Goal: Information Seeking & Learning: Learn about a topic

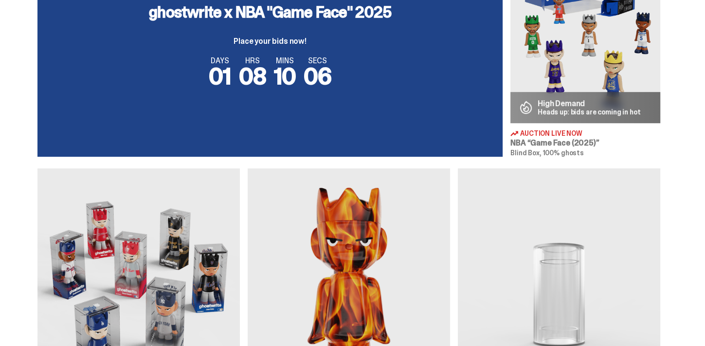
scroll to position [367, 0]
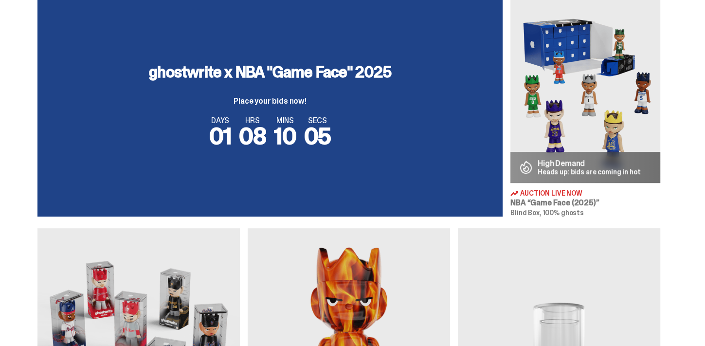
click at [145, 176] on div "ghostwrite x NBA "Game Face" 2025 Place your bids now! DAYS 01 HRS 08 MINS 10 S…" at bounding box center [269, 106] width 465 height 221
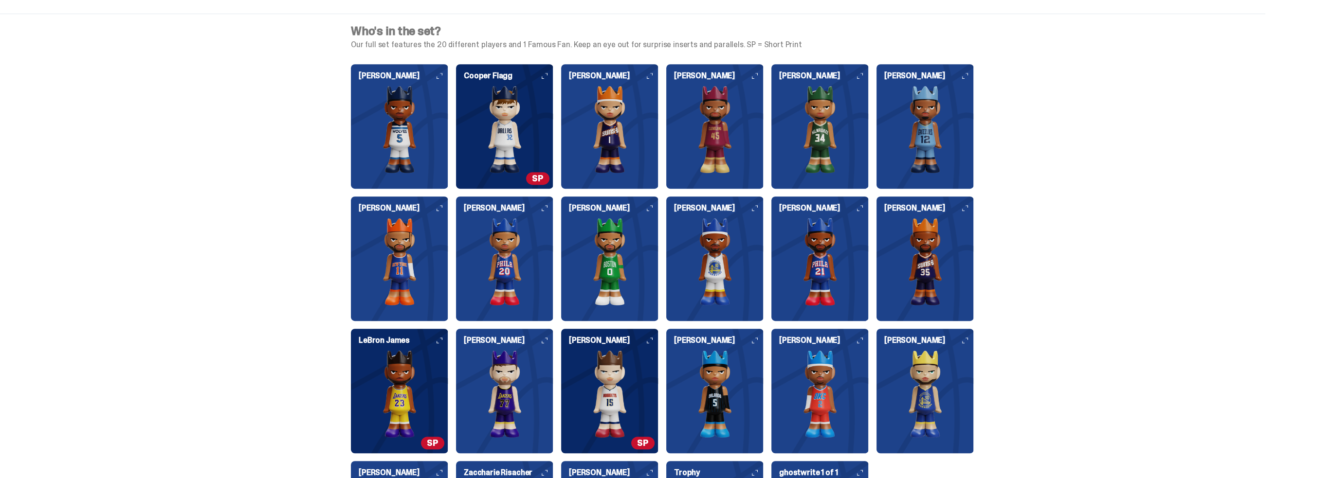
scroll to position [1022, 0]
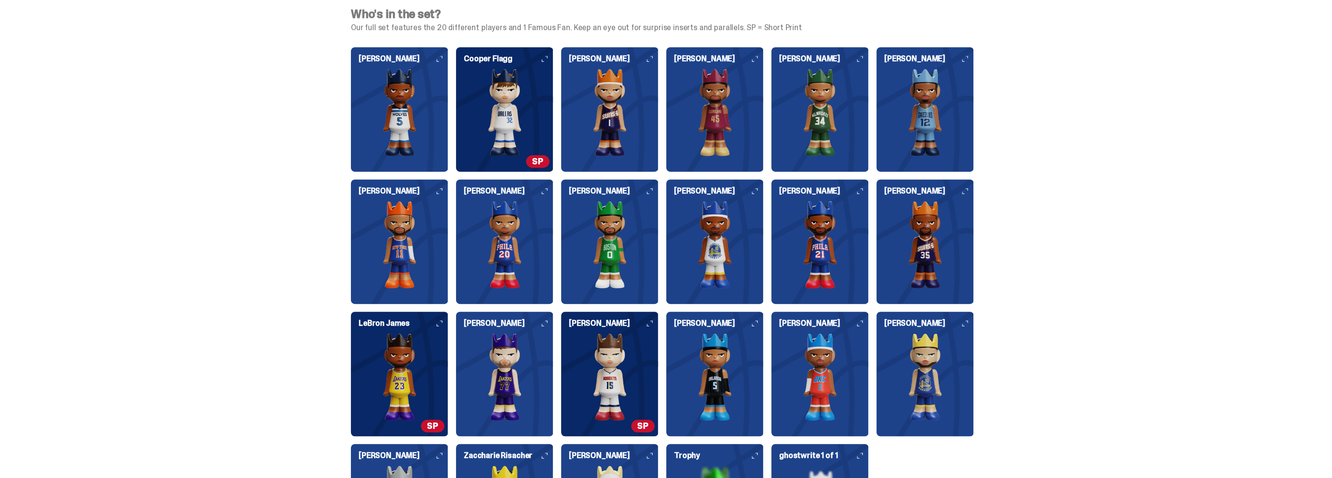
click at [494, 220] on img at bounding box center [504, 245] width 97 height 88
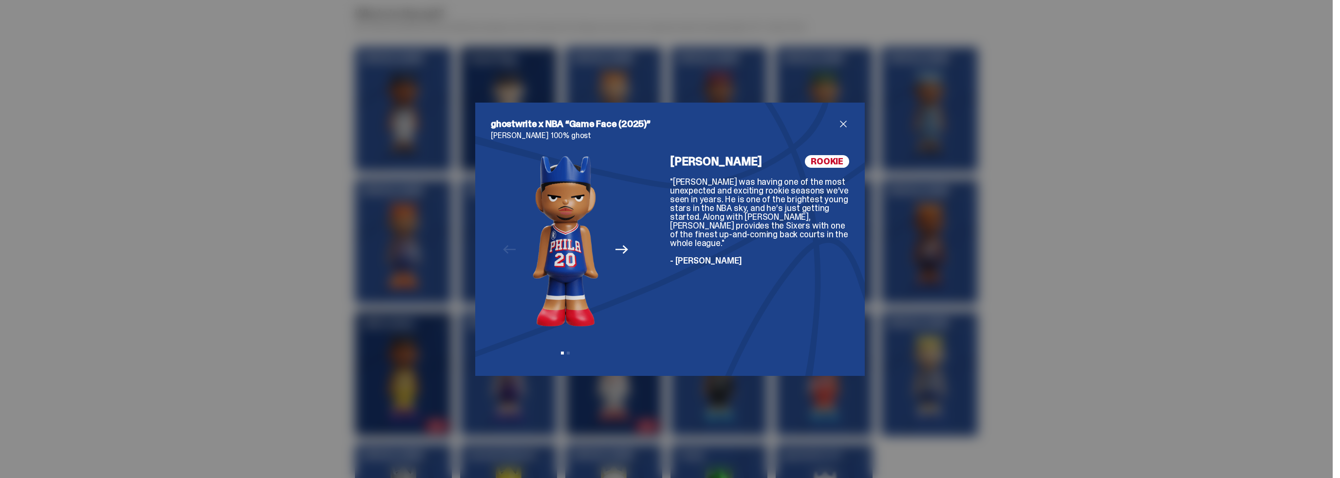
click at [705, 241] on div "ghostwrite x NBA “Game Face (2025)” [PERSON_NAME] 100% ghost Previous Next View…" at bounding box center [670, 239] width 1340 height 478
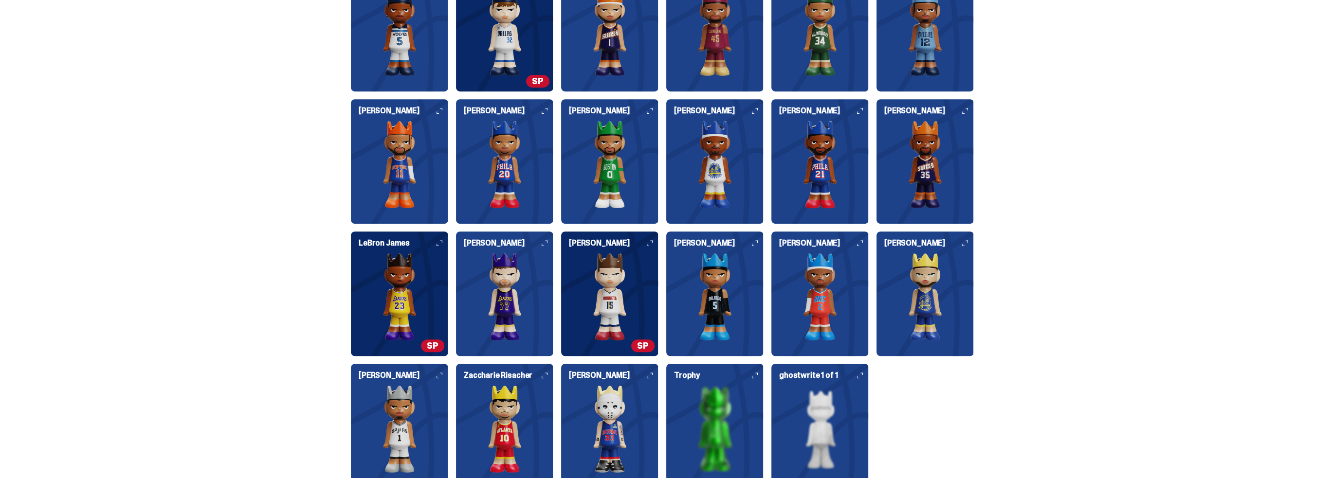
scroll to position [1120, 0]
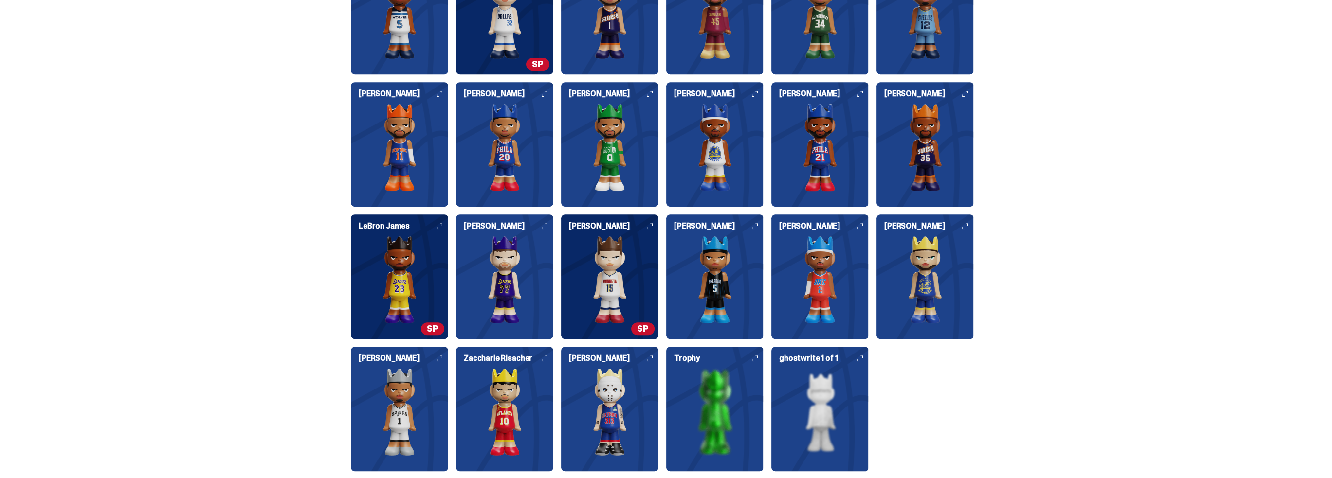
click at [705, 346] on img at bounding box center [819, 412] width 97 height 88
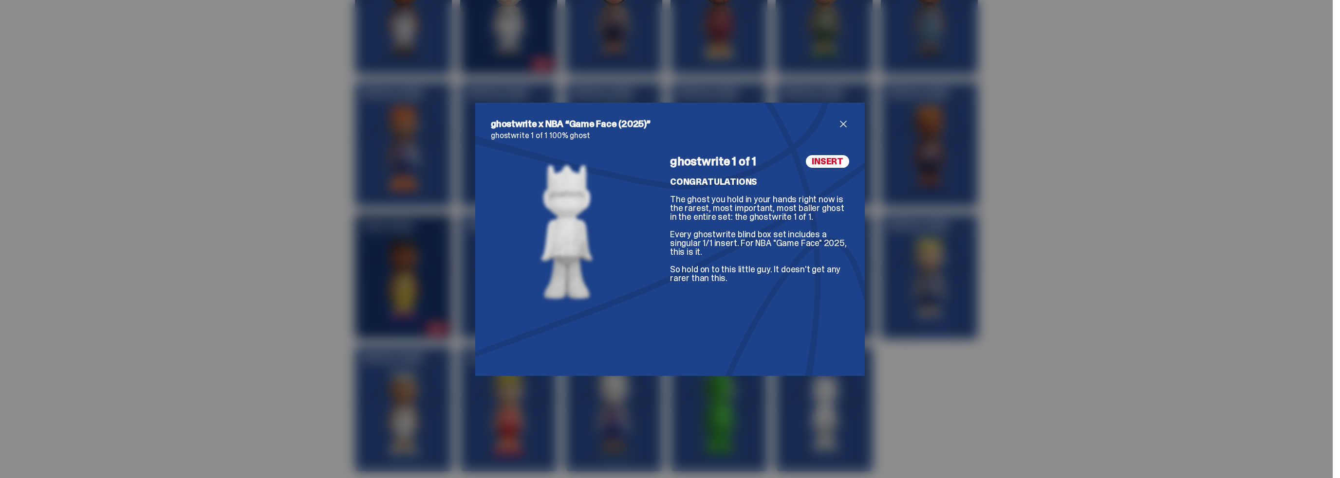
click at [705, 346] on div "ghostwrite x NBA “Game Face (2025)” ghostwrite 1 of 1 100% ghost ghostwrite 1 o…" at bounding box center [670, 239] width 1340 height 478
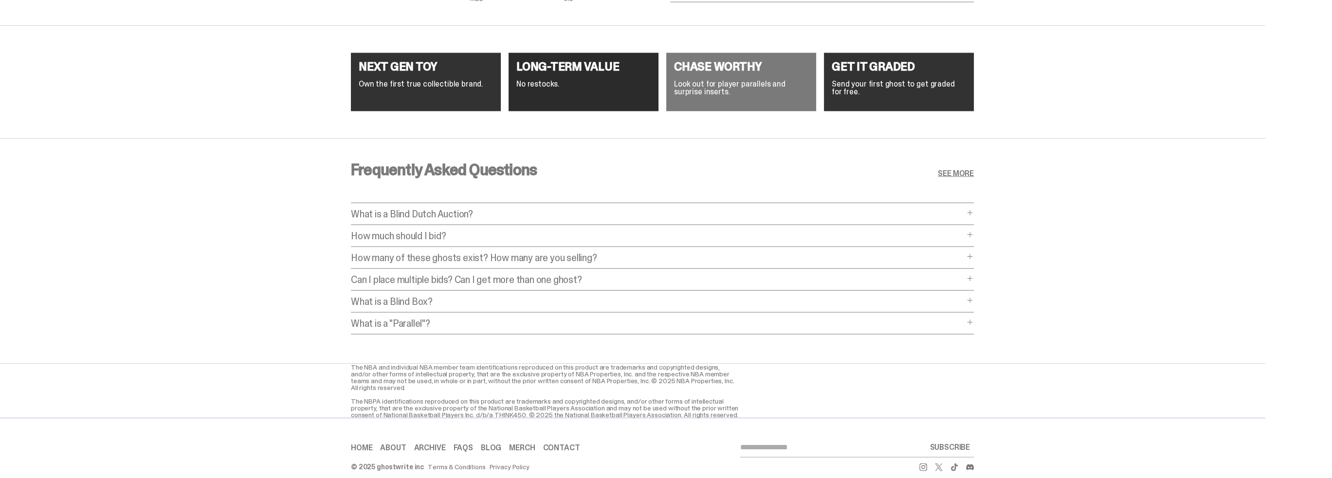
scroll to position [3770, 0]
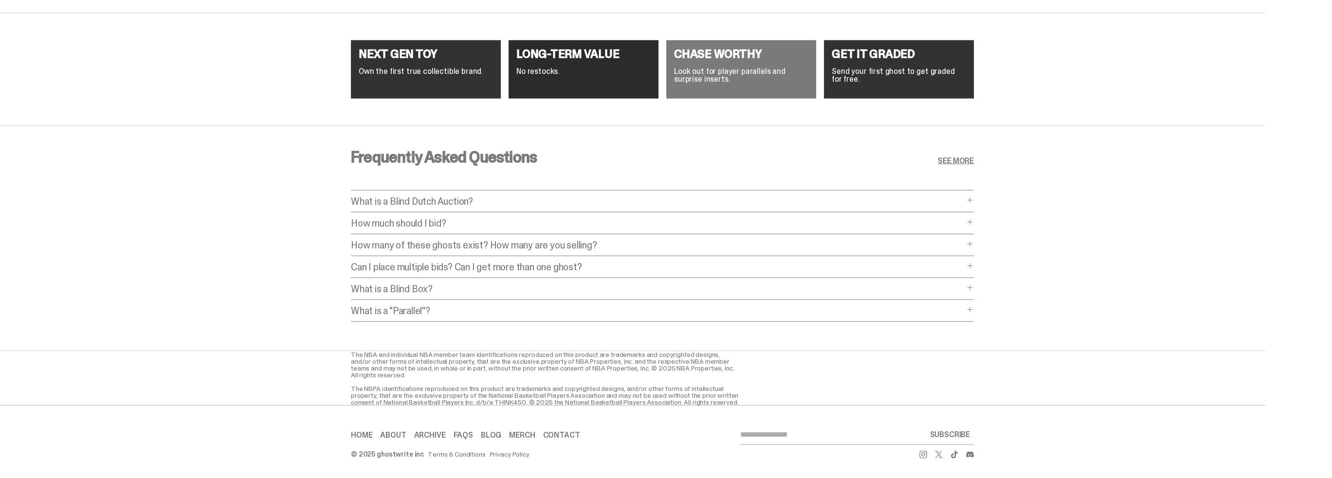
click at [376, 204] on div "What is a Blind Dutch Auction? What is a Blind Dutch Auction? A Blind Dutch Auc…" at bounding box center [662, 205] width 623 height 16
click at [373, 222] on p "How much should I bid?" at bounding box center [657, 224] width 613 height 10
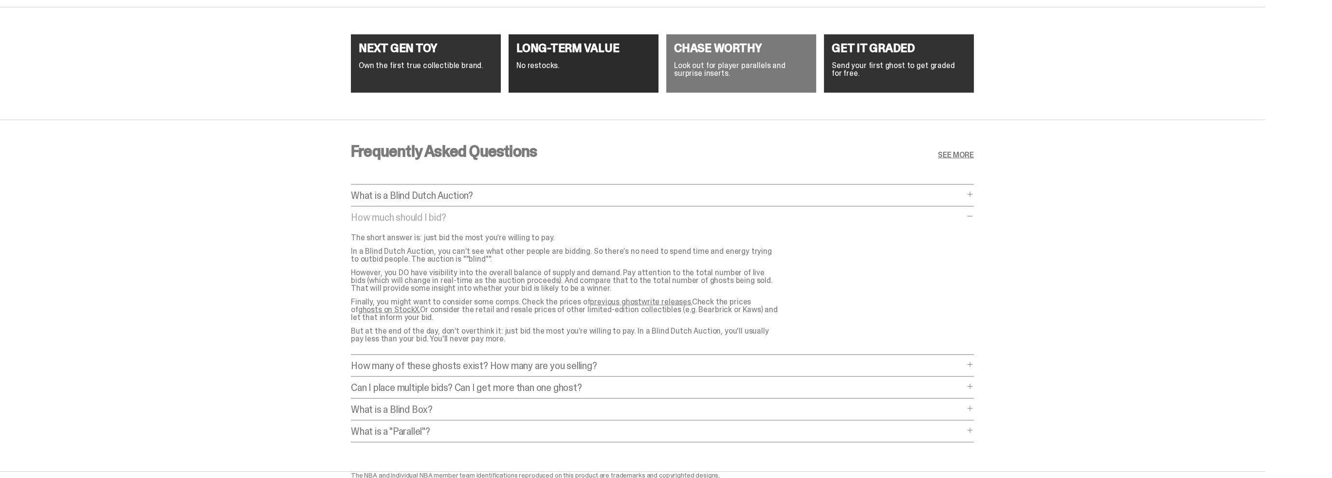
click at [373, 222] on p "How much should I bid?" at bounding box center [657, 218] width 613 height 10
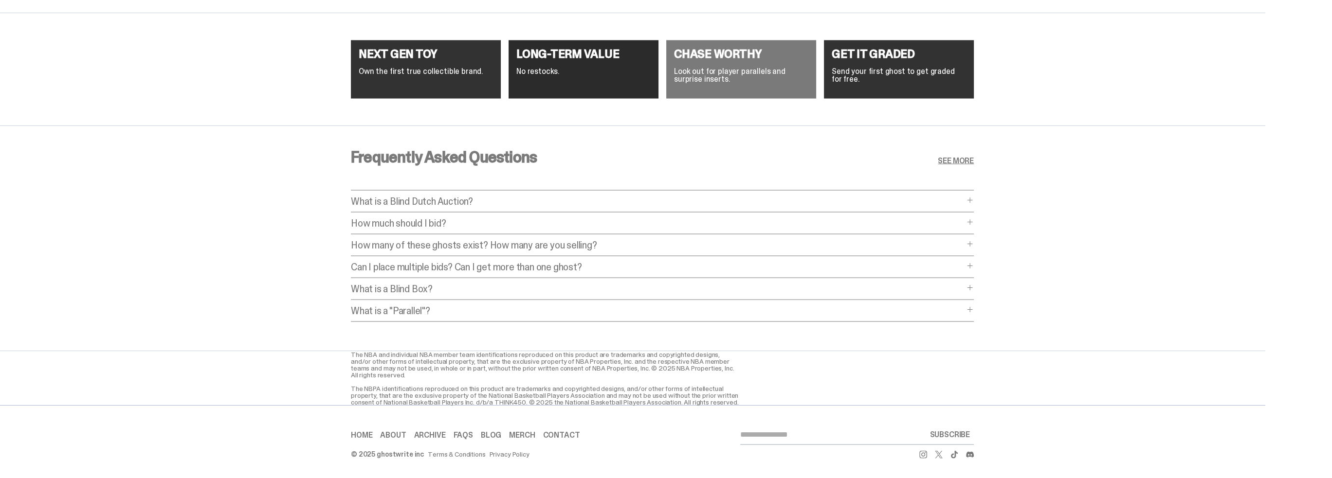
click at [432, 240] on p "How many of these ghosts exist? How many are you selling?" at bounding box center [657, 245] width 613 height 10
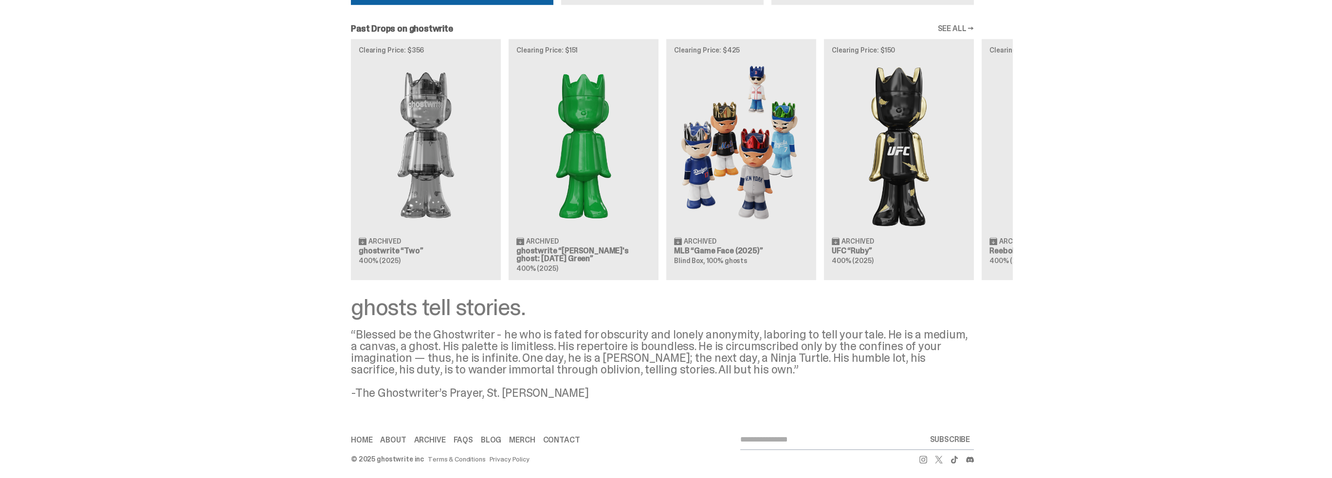
scroll to position [1159, 0]
